Goal: Information Seeking & Learning: Check status

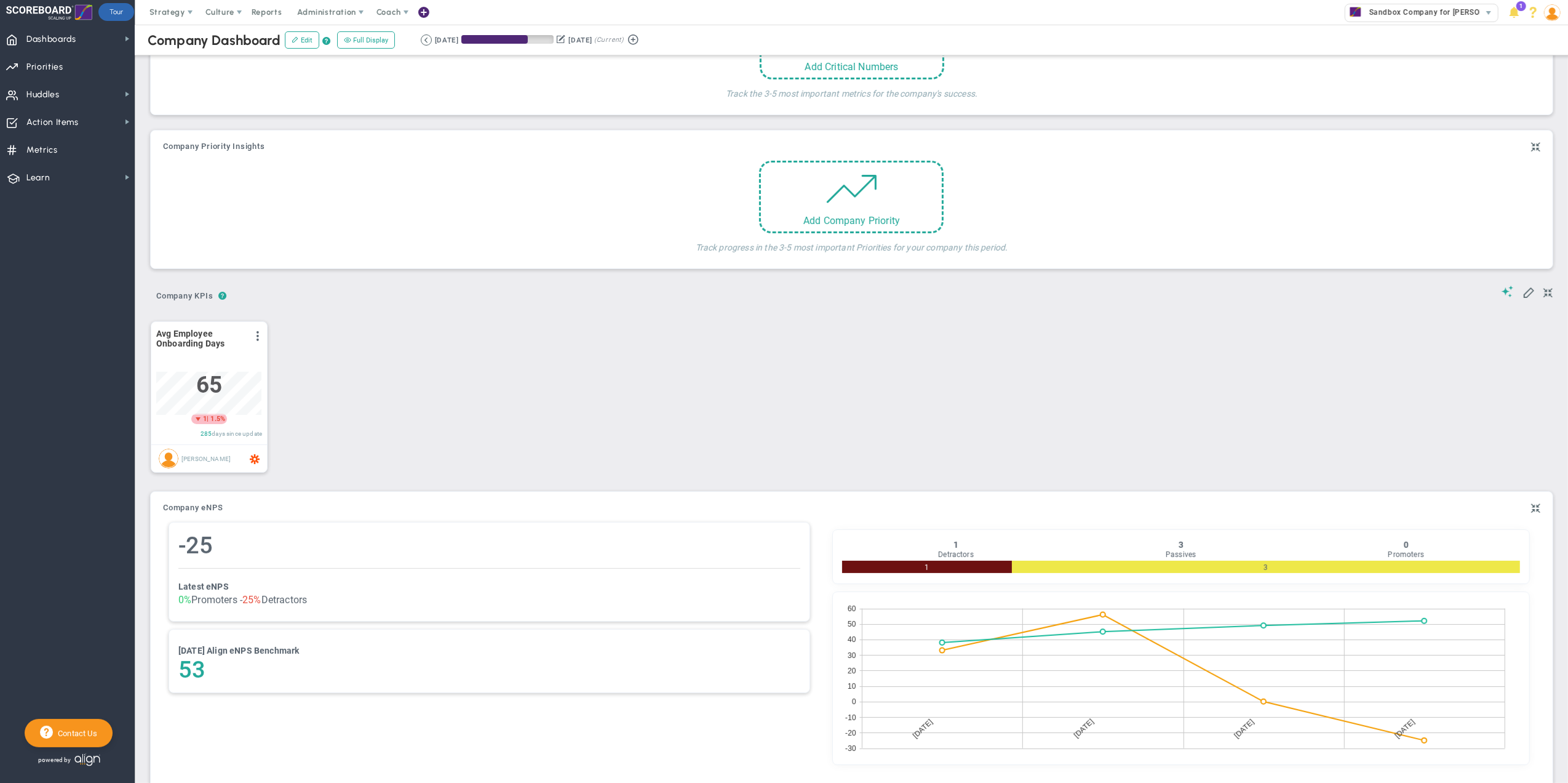
scroll to position [28, 0]
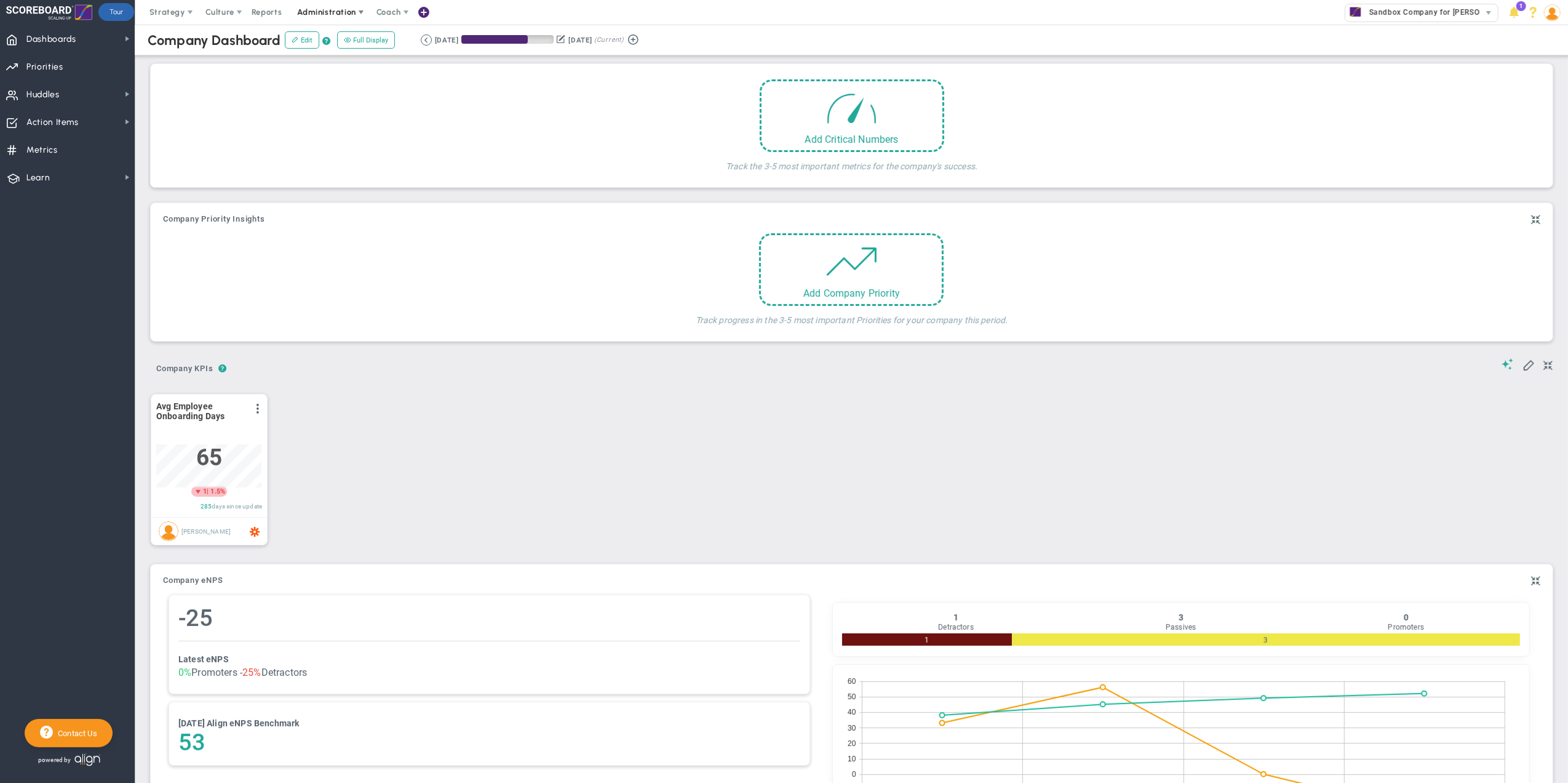
click at [358, 9] on span at bounding box center [361, 12] width 10 height 10
click at [278, 13] on span "Reports" at bounding box center [267, 12] width 43 height 24
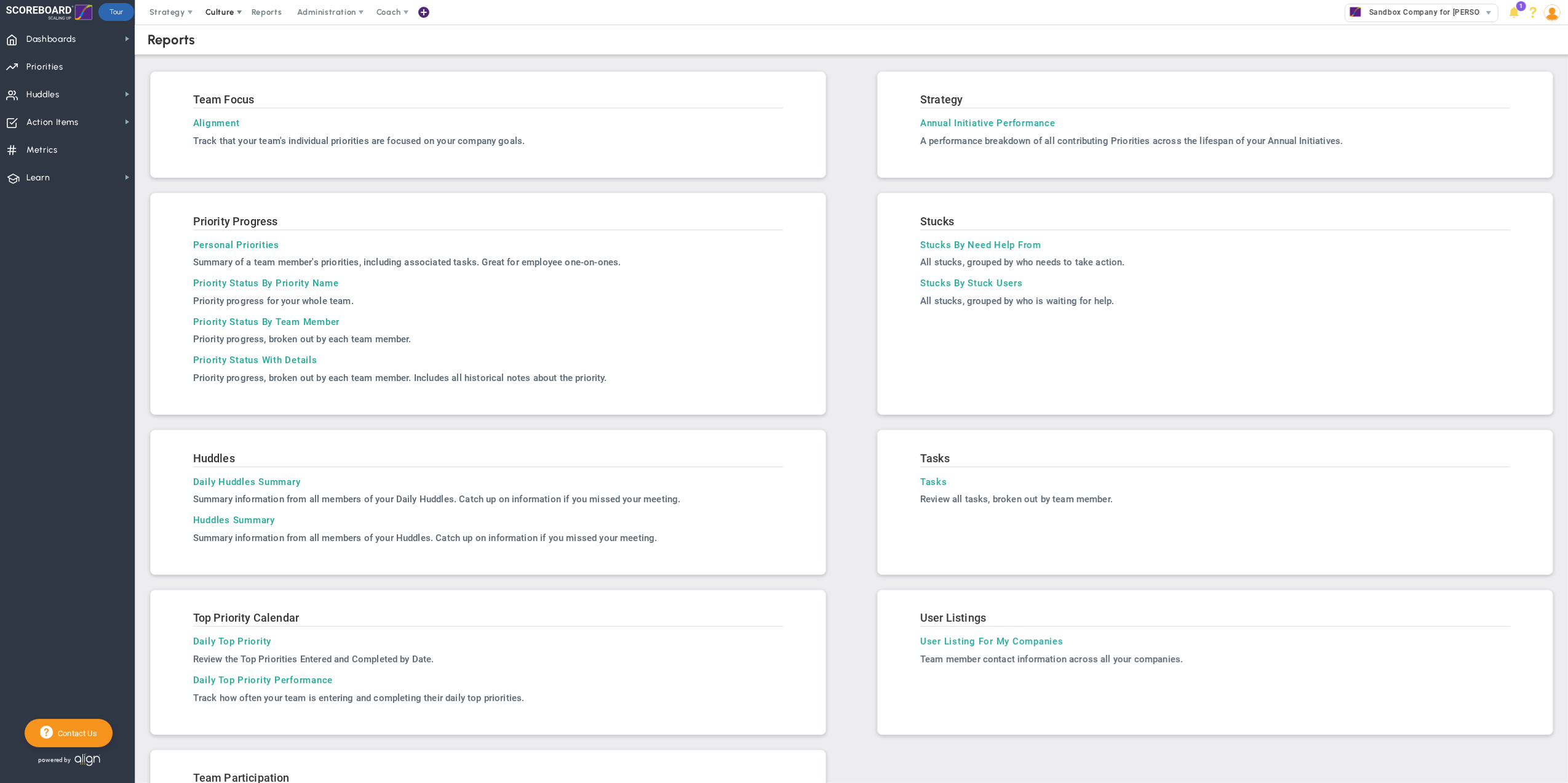
click at [231, 11] on span "Culture" at bounding box center [219, 12] width 29 height 9
click at [234, 39] on span "eNPS" at bounding box center [233, 36] width 21 height 9
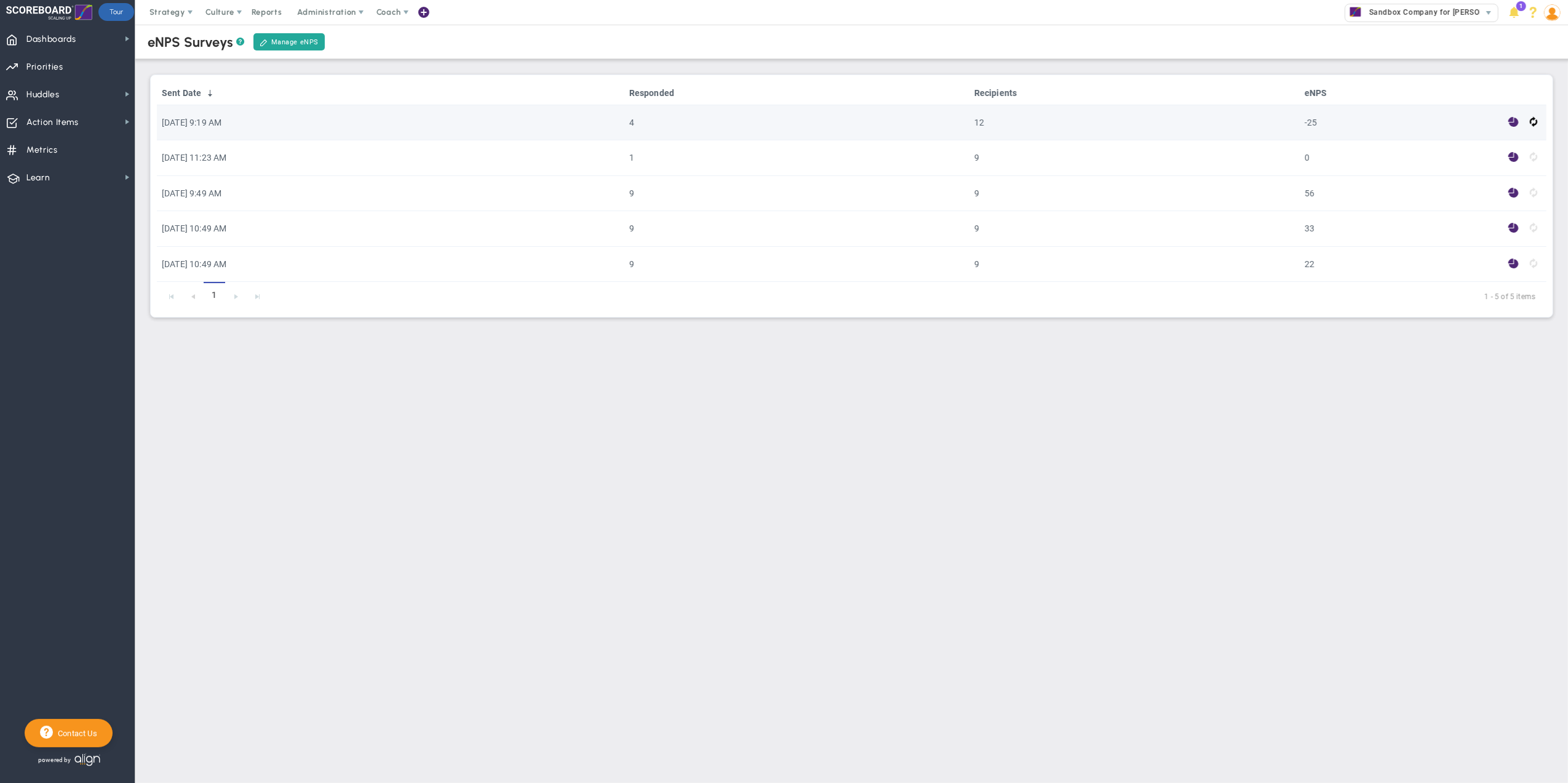
click at [395, 124] on td "[DATE] 9:19 AM" at bounding box center [390, 122] width 468 height 35
click at [1513, 123] on span at bounding box center [1513, 122] width 10 height 14
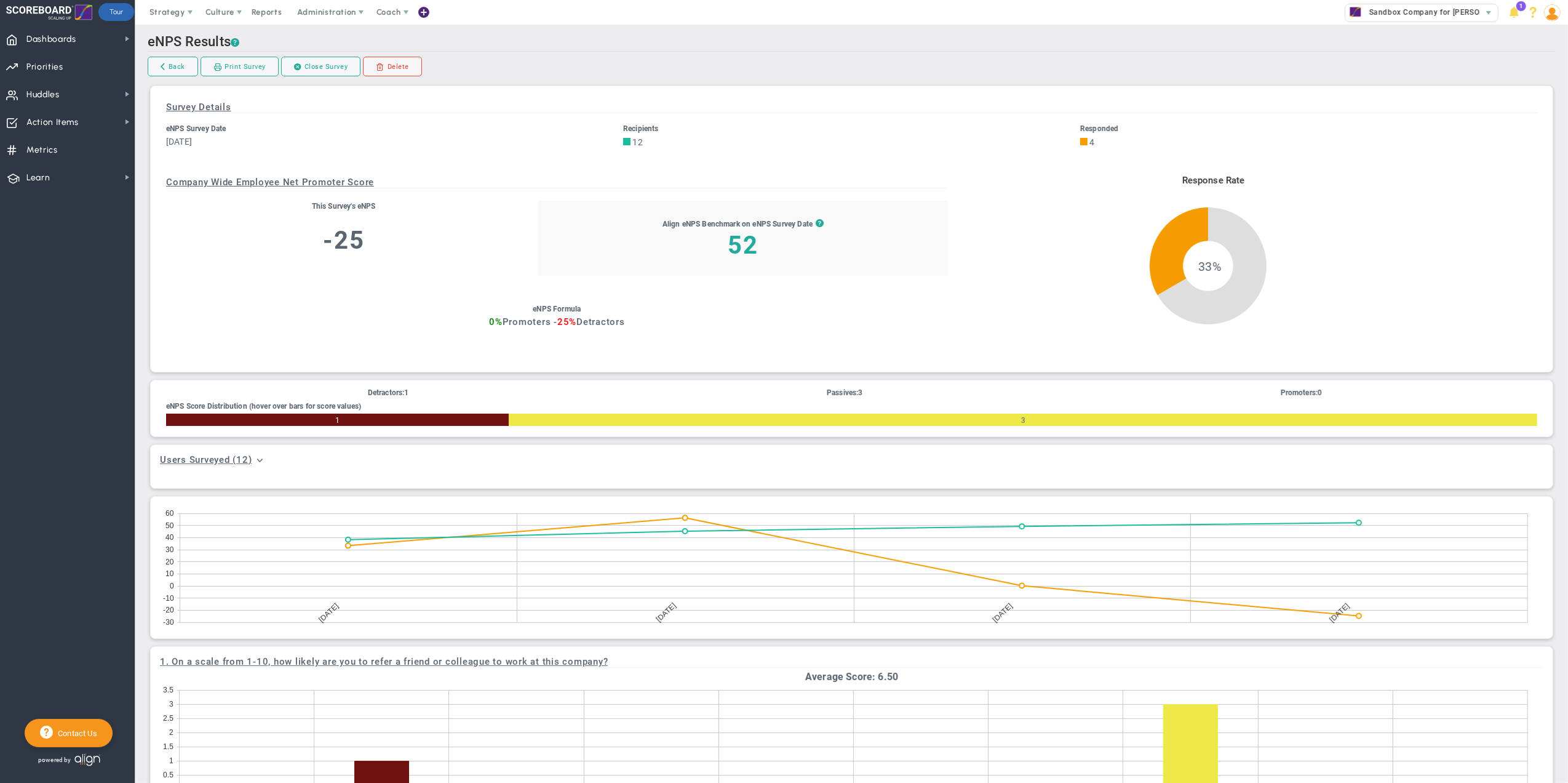
click at [587, 328] on h3 "0% Promoters - 25% Detractors" at bounding box center [557, 322] width 782 height 12
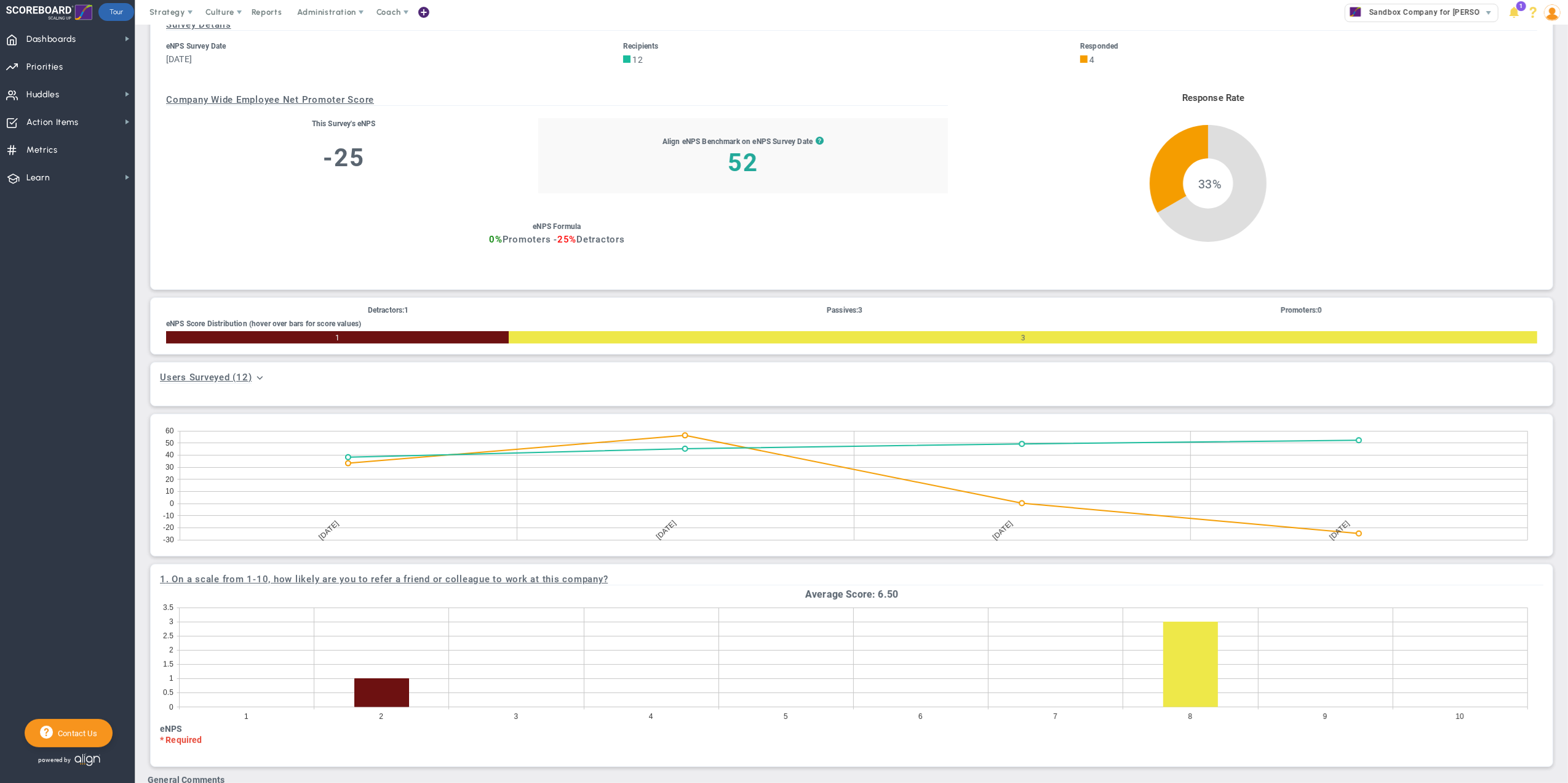
scroll to position [82, 0]
click at [1351, 651] on icon at bounding box center [853, 651] width 1348 height 0
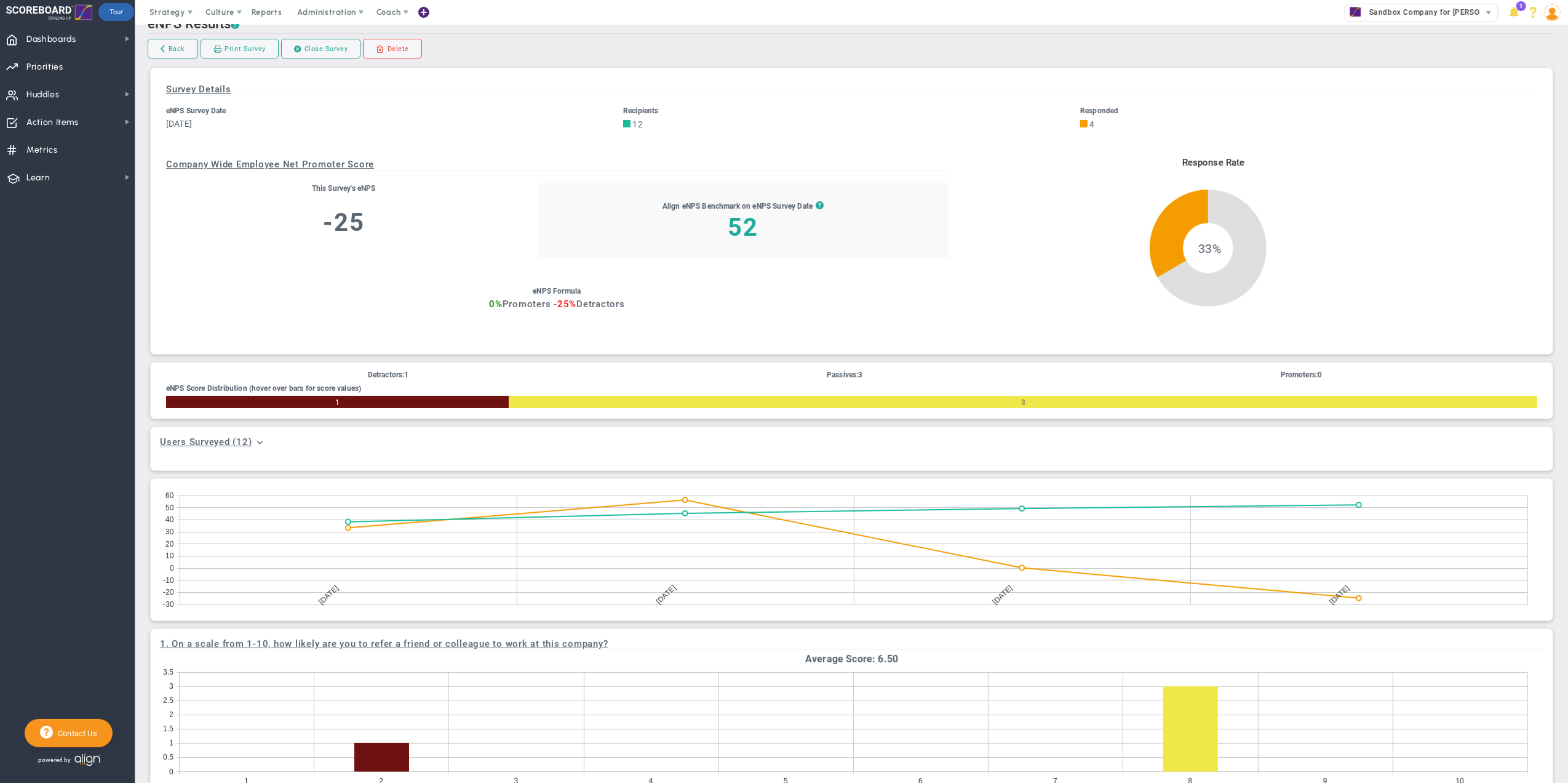
scroll to position [0, 0]
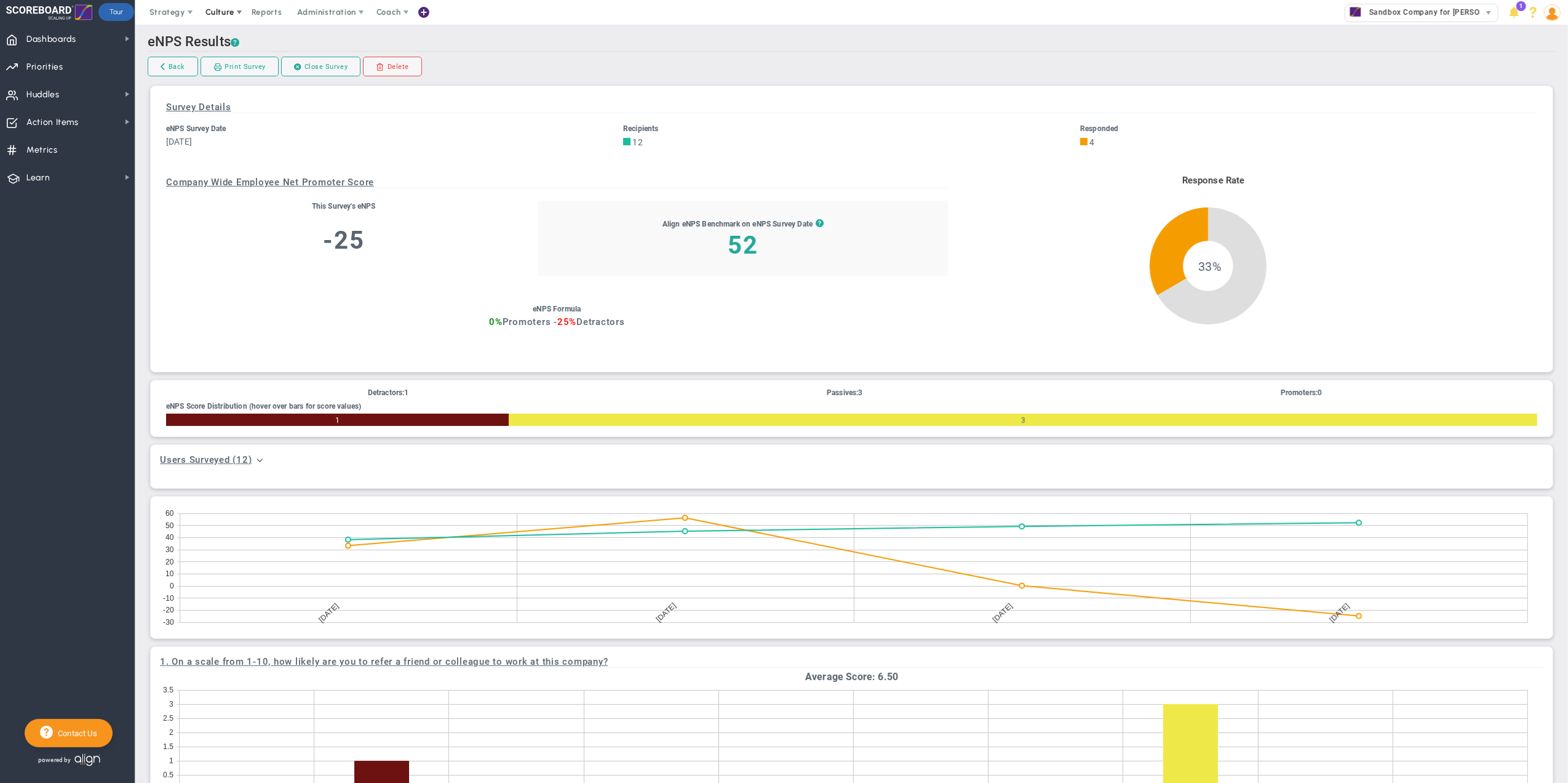
click at [228, 8] on span "Culture" at bounding box center [219, 12] width 29 height 9
click at [230, 64] on span "Surveys" at bounding box center [238, 61] width 32 height 9
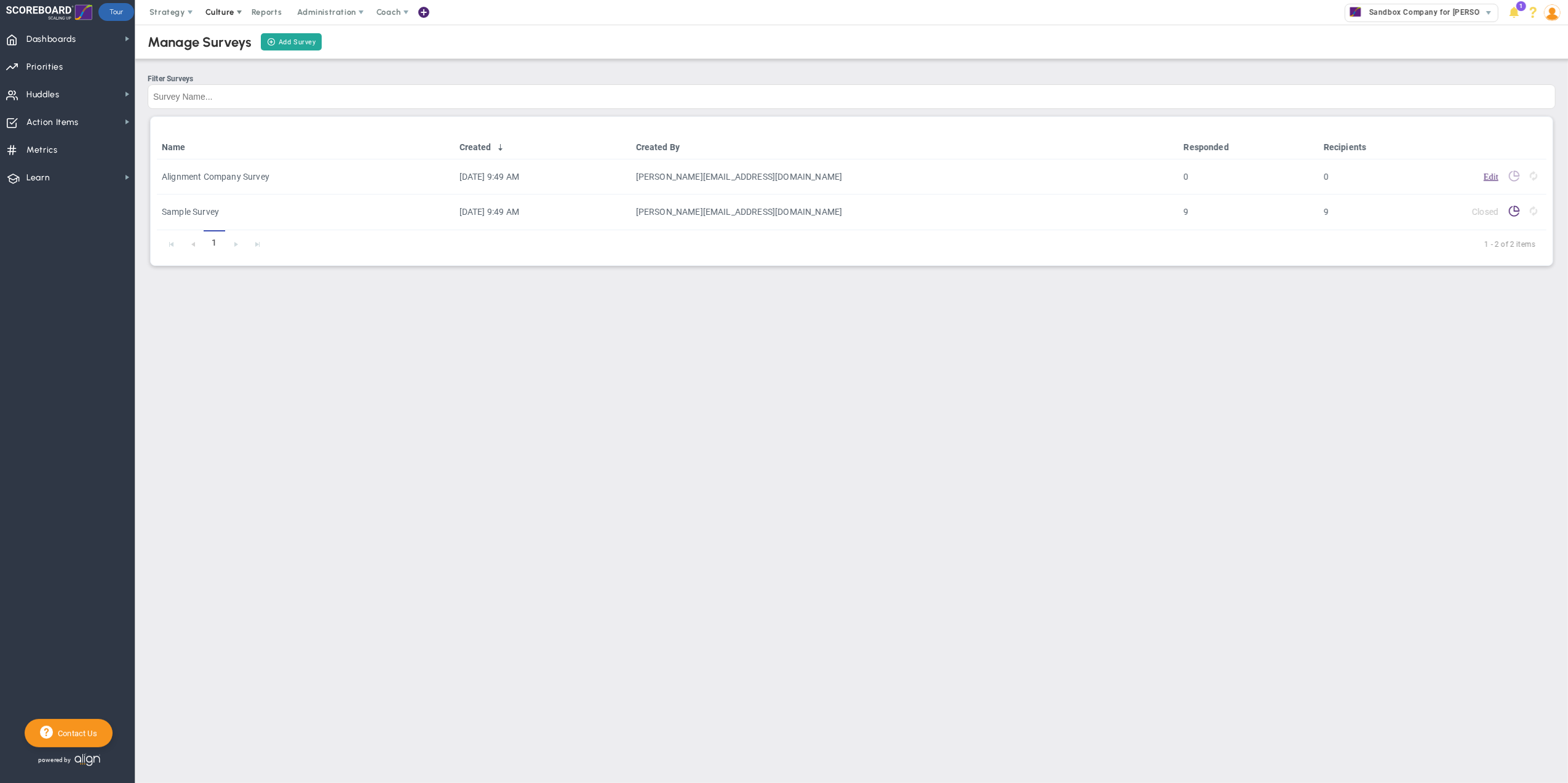
click at [239, 11] on span at bounding box center [239, 12] width 10 height 10
click at [244, 38] on span "eNPS" at bounding box center [246, 36] width 99 height 24
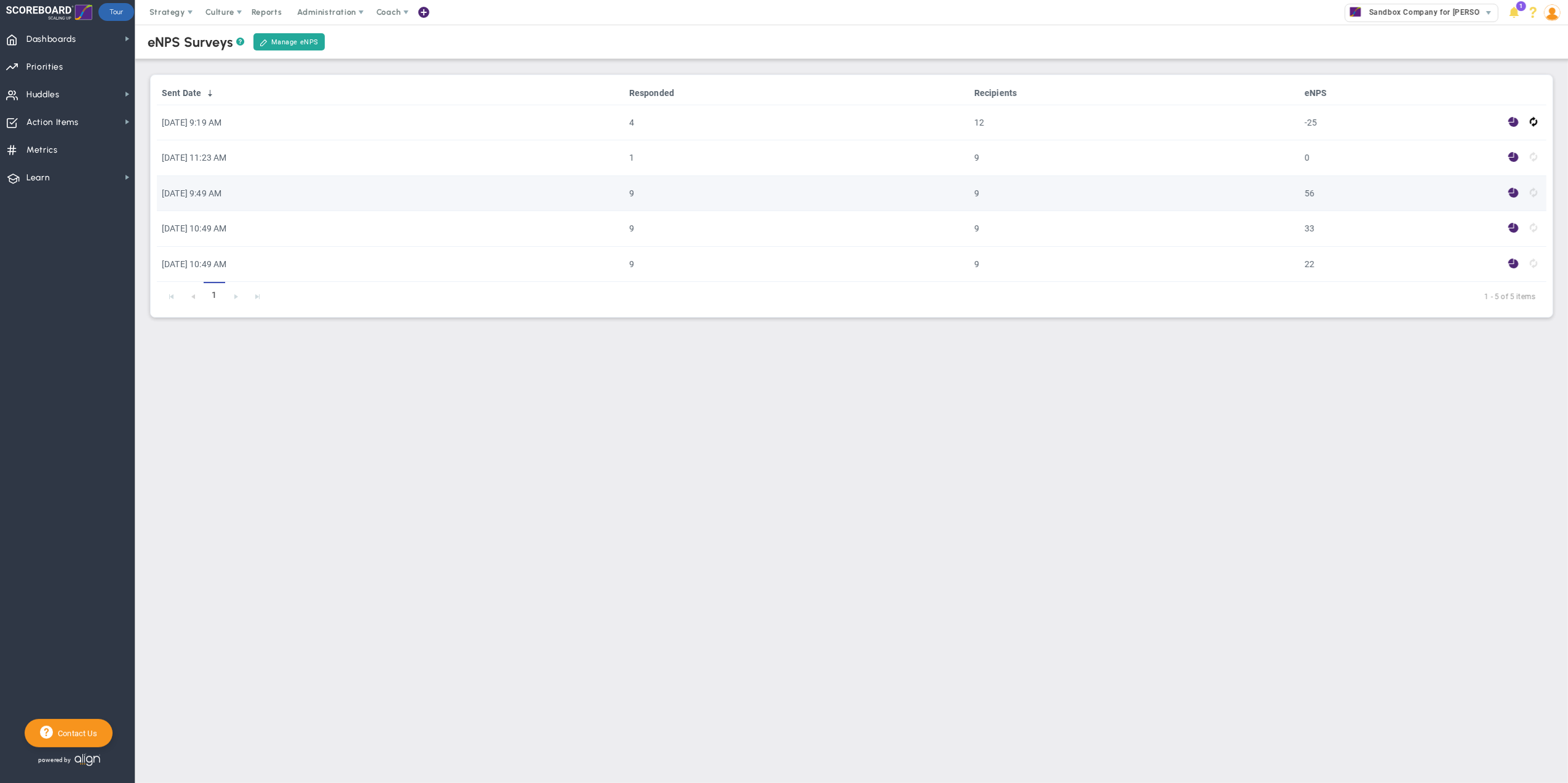
click at [1508, 203] on td at bounding box center [1513, 193] width 21 height 35
click at [1510, 200] on span at bounding box center [1513, 192] width 10 height 14
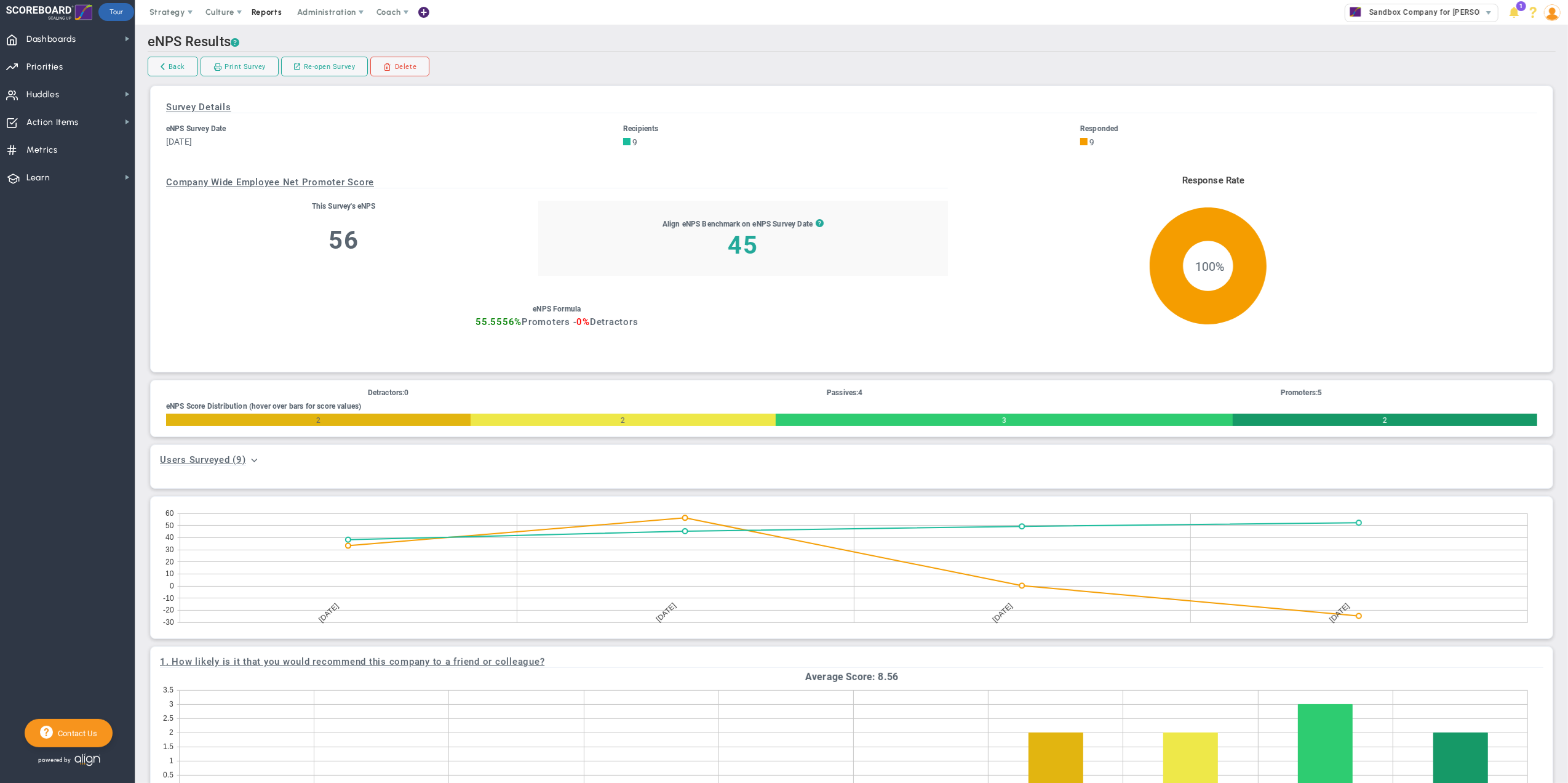
click at [270, 18] on span "Reports" at bounding box center [267, 12] width 43 height 24
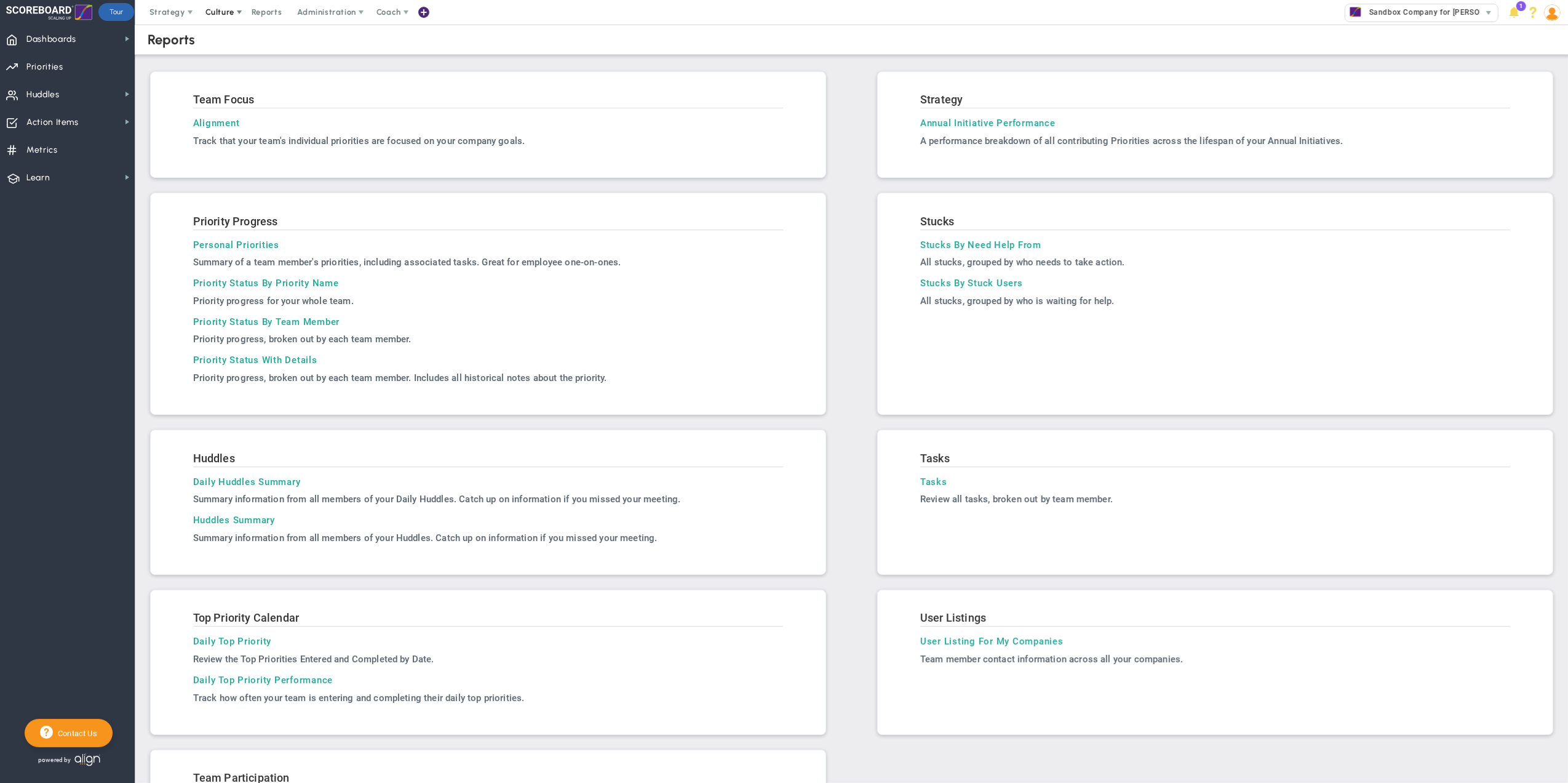
click at [236, 13] on span at bounding box center [239, 12] width 10 height 10
click at [241, 33] on span "eNPS" at bounding box center [233, 36] width 21 height 9
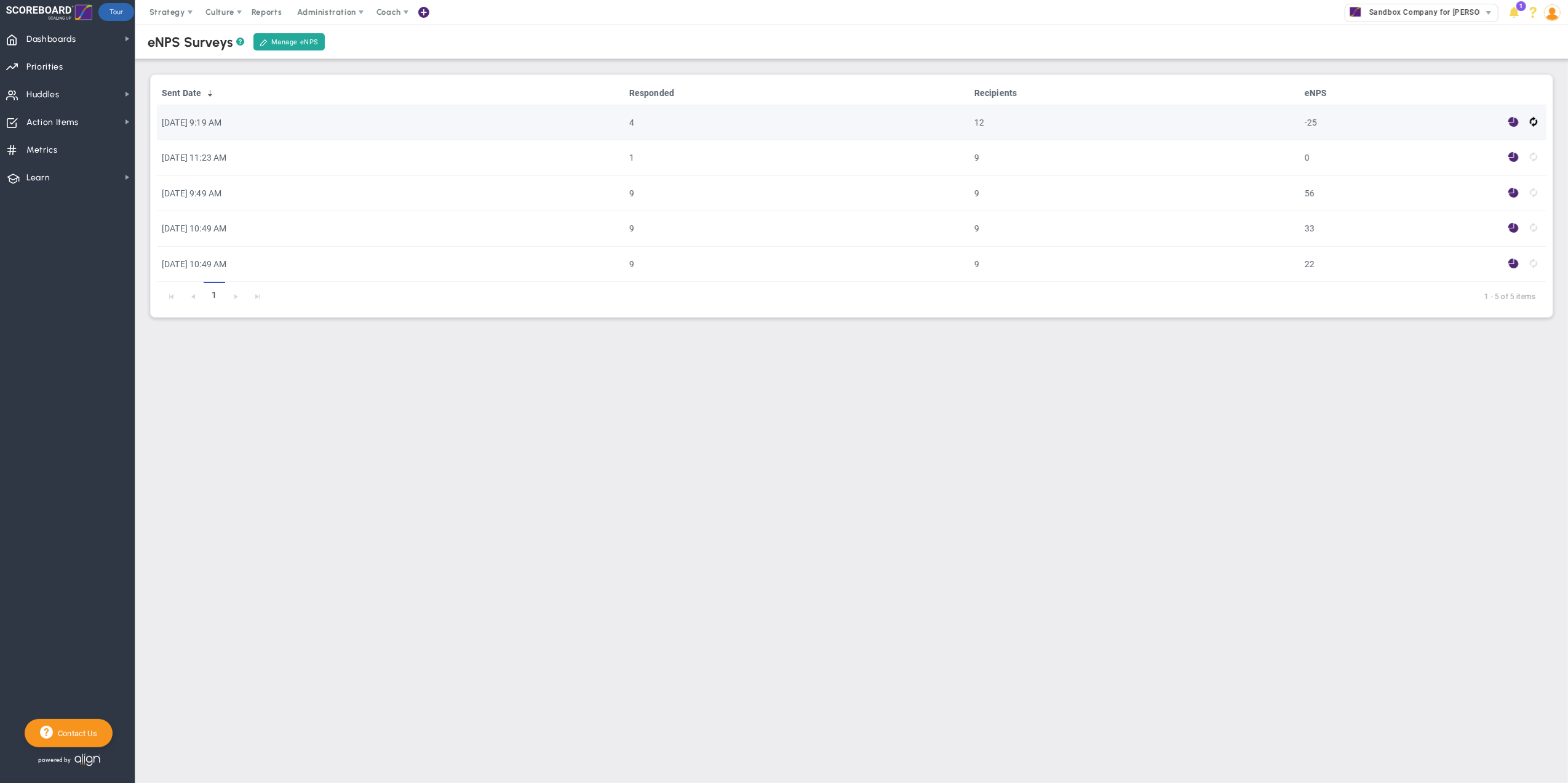
click at [1506, 122] on td at bounding box center [1513, 122] width 21 height 35
click at [1509, 122] on span at bounding box center [1513, 122] width 10 height 14
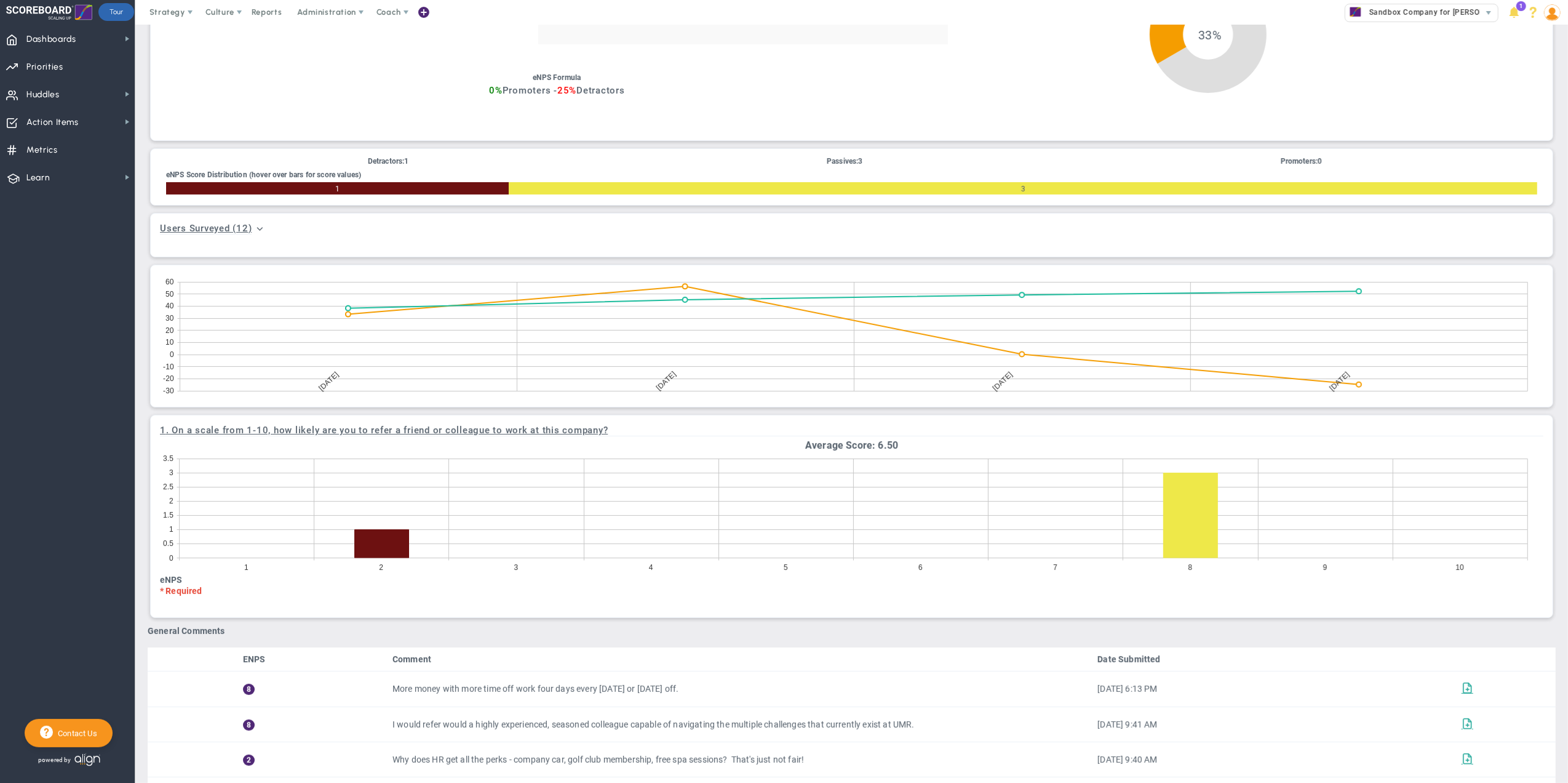
scroll to position [246, 0]
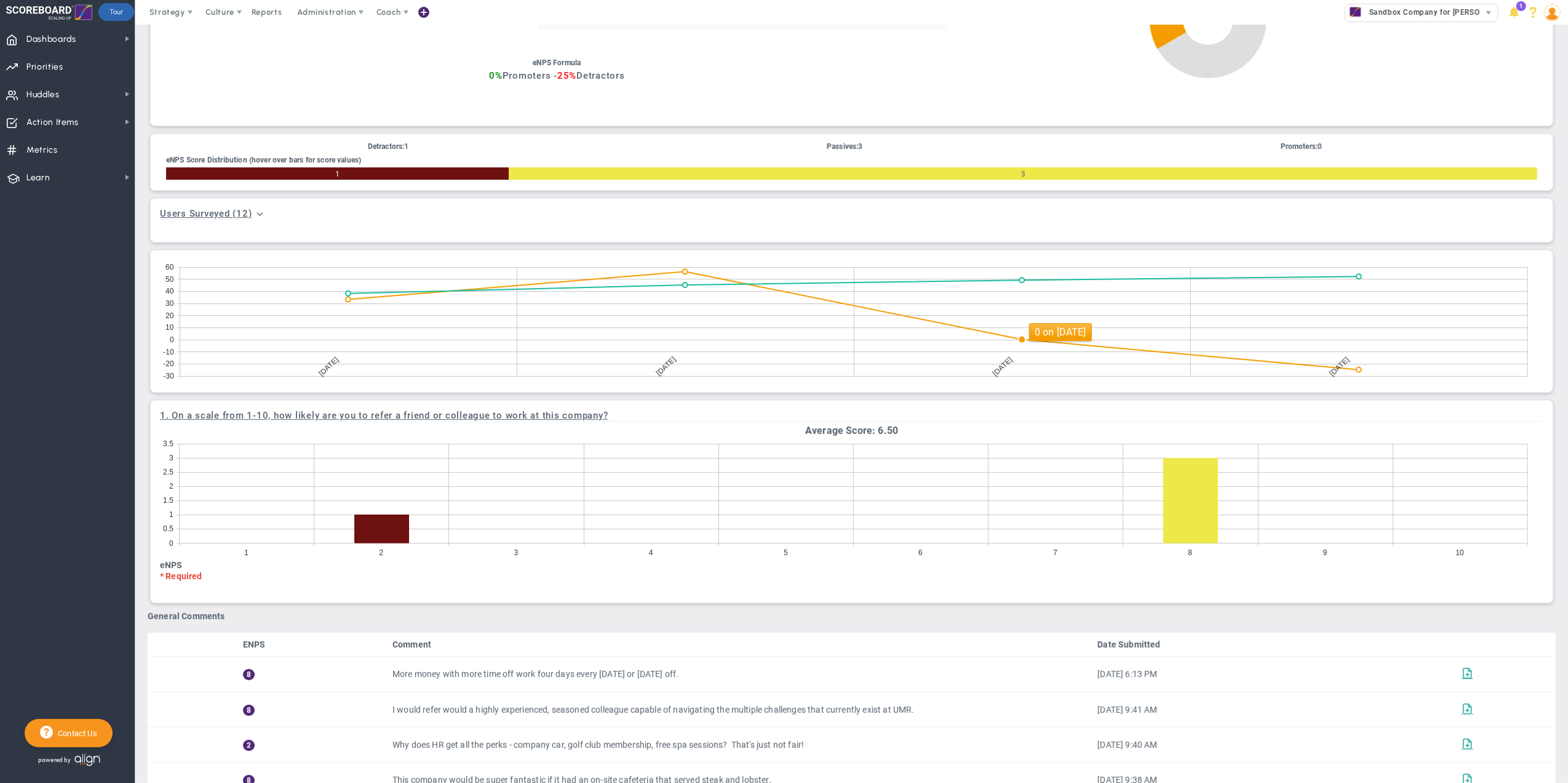
click at [1024, 343] on circle at bounding box center [1021, 339] width 7 height 7
click at [838, 631] on div "General Comments ENPS Comment Date Submitted 8 More money with more time off wo…" at bounding box center [851, 705] width 1408 height 188
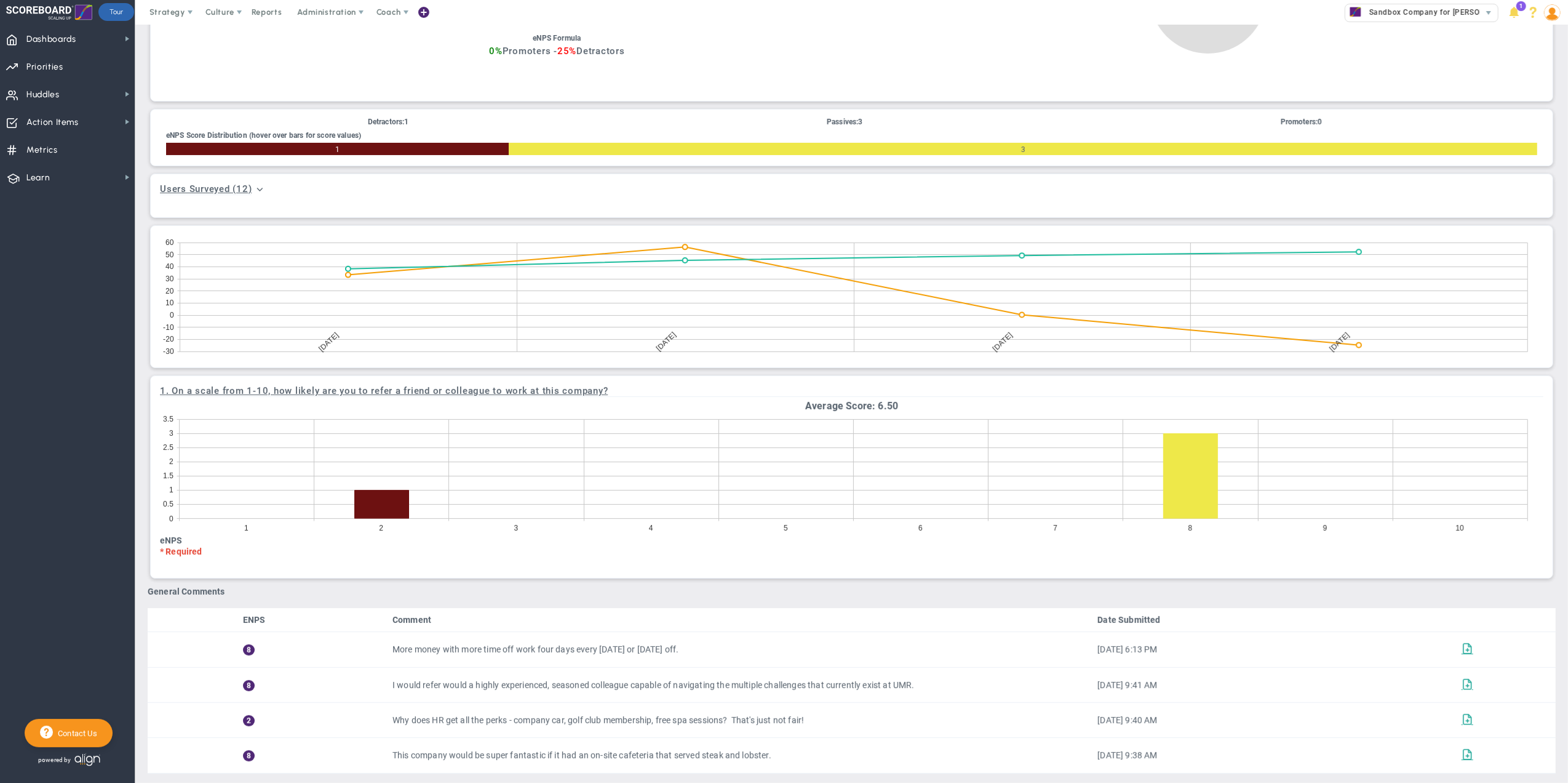
scroll to position [281, 0]
